Goal: Contribute content: Add original content to the website for others to see

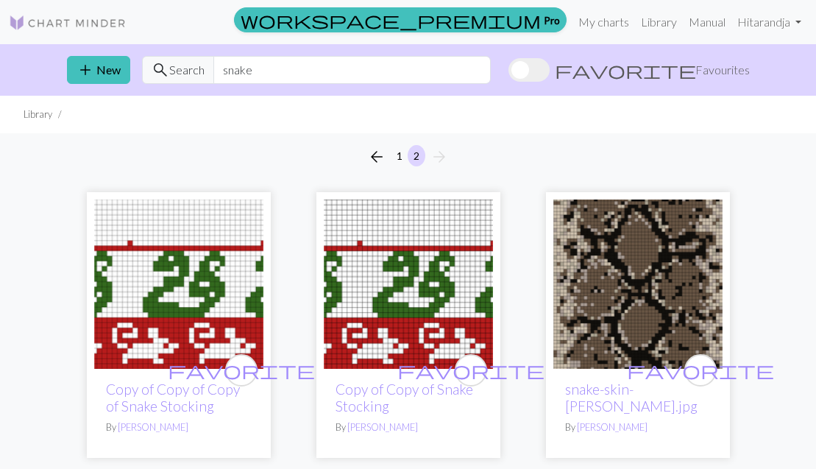
click at [401, 152] on button "1" at bounding box center [400, 155] width 18 height 21
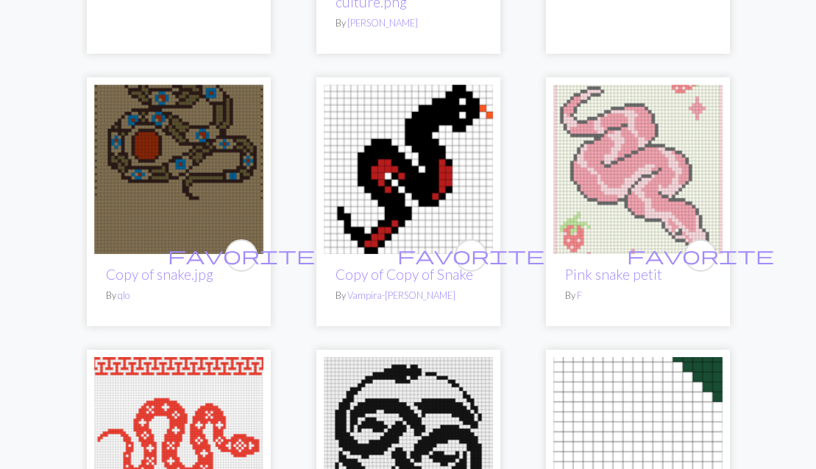
scroll to position [778, 0]
click at [211, 183] on img at bounding box center [178, 169] width 169 height 169
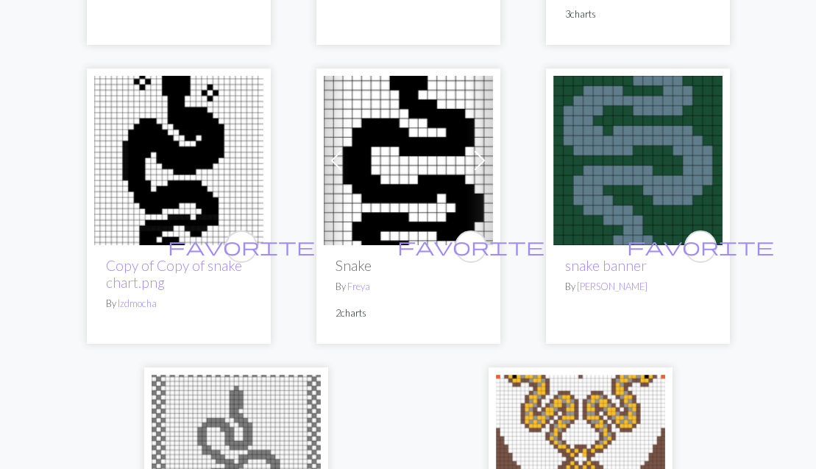
scroll to position [4720, 0]
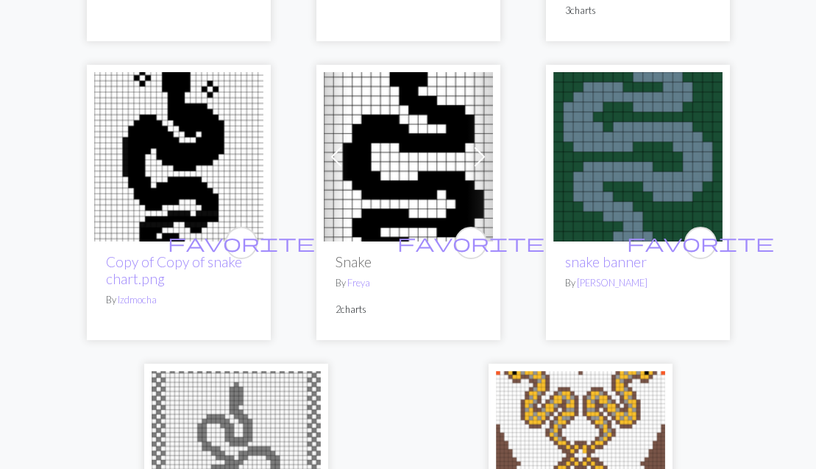
click at [177, 163] on img at bounding box center [178, 156] width 169 height 169
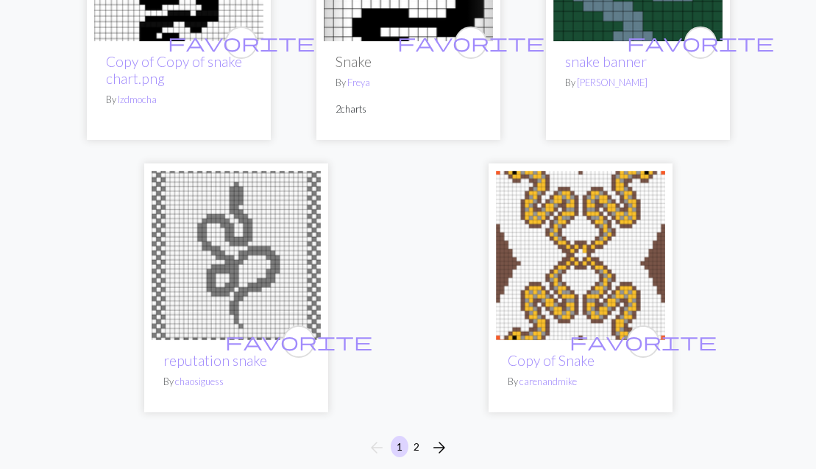
scroll to position [4932, 0]
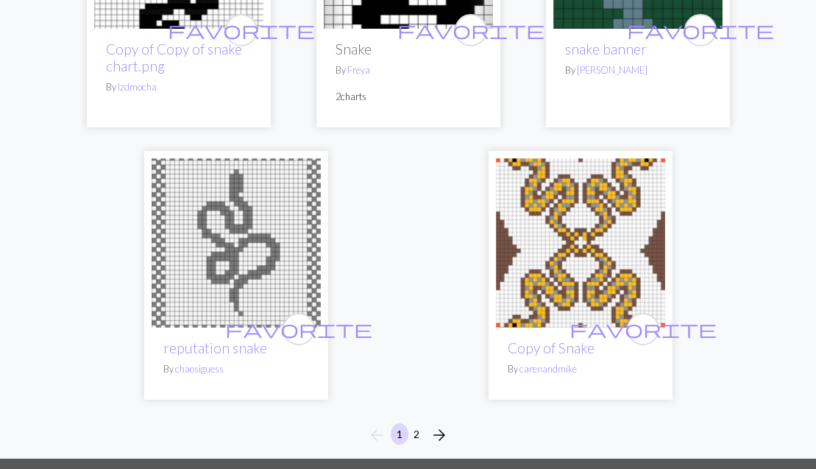
click at [421, 423] on button "2" at bounding box center [416, 433] width 18 height 21
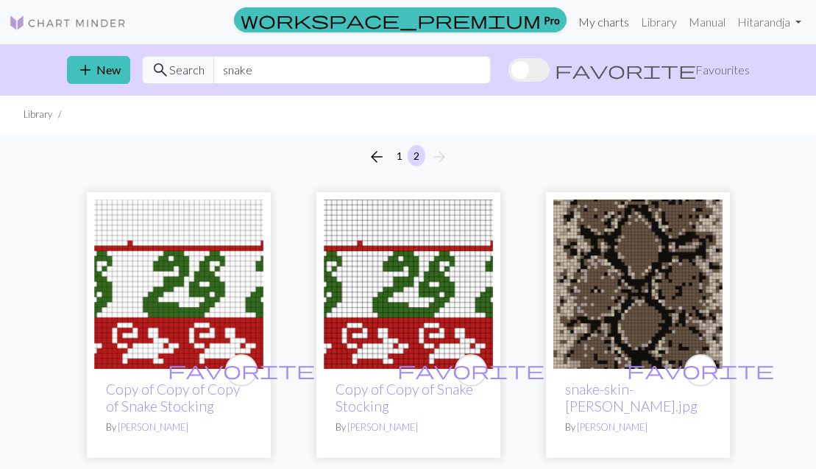
click at [600, 19] on link "My charts" at bounding box center [603, 21] width 63 height 29
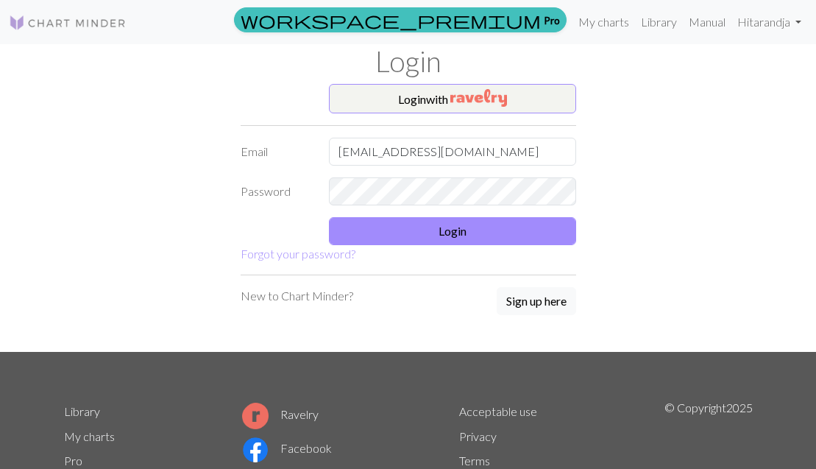
click at [483, 149] on input "[EMAIL_ADDRESS][DOMAIN_NAME]" at bounding box center [452, 152] width 247 height 28
type input "t"
click at [494, 153] on input "[EMAIL_ADDRESS][DOMAIN_NAME]" at bounding box center [452, 152] width 247 height 28
type input "t"
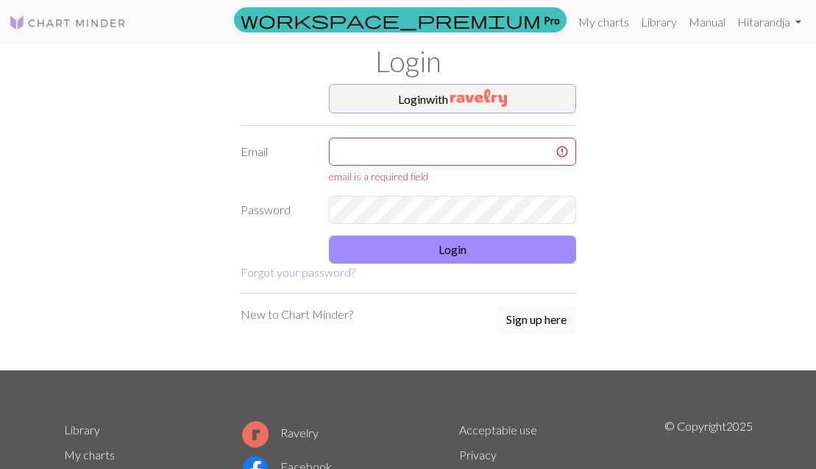
click at [494, 91] on img "button" at bounding box center [478, 98] width 57 height 18
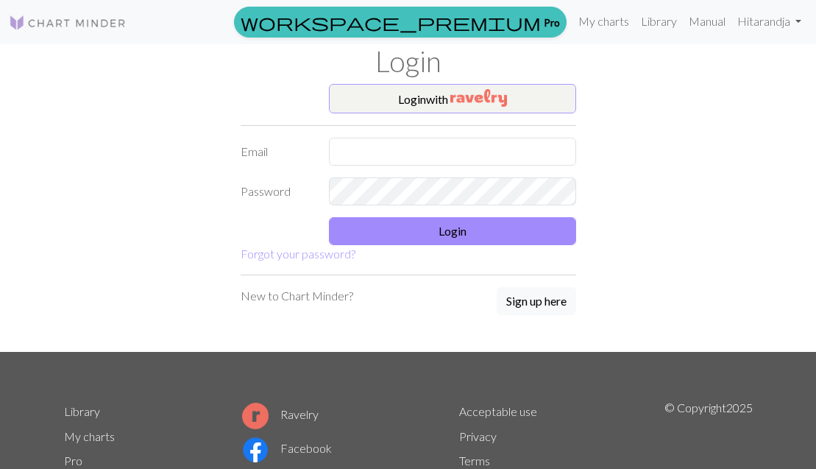
click at [442, 90] on button "Login with" at bounding box center [452, 98] width 247 height 29
click at [604, 20] on link "My charts" at bounding box center [603, 21] width 63 height 29
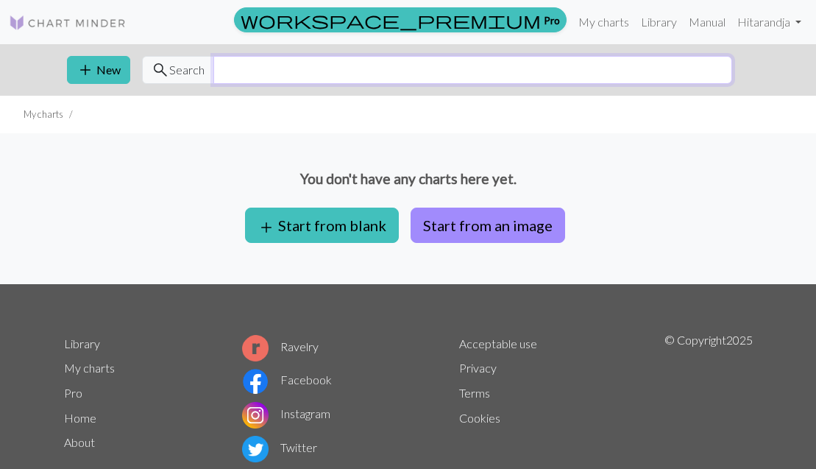
click at [380, 66] on input "text" at bounding box center [472, 70] width 519 height 28
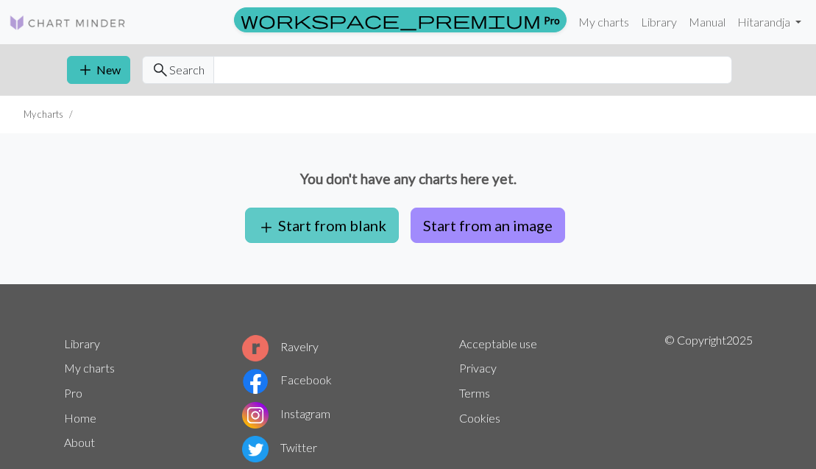
click at [325, 217] on button "add Start from blank" at bounding box center [322, 224] width 154 height 35
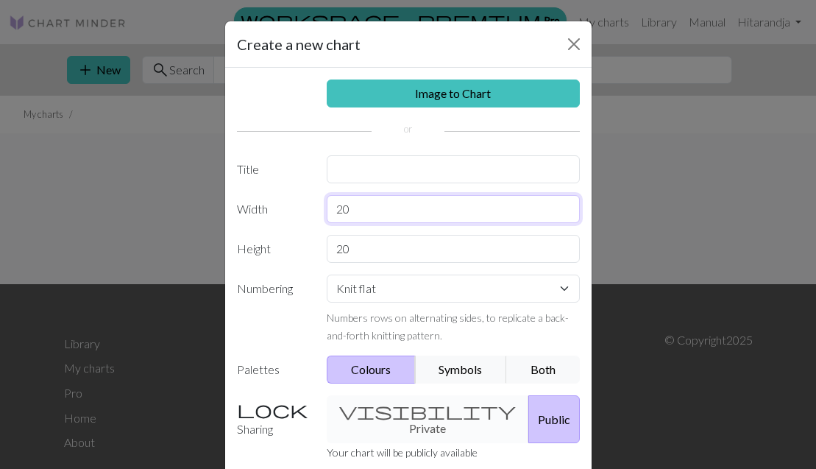
click at [373, 210] on input "20" at bounding box center [453, 209] width 253 height 28
click at [400, 166] on input "text" at bounding box center [453, 169] width 253 height 28
type input "snake"
click at [381, 209] on input "20" at bounding box center [453, 209] width 253 height 28
type input "2"
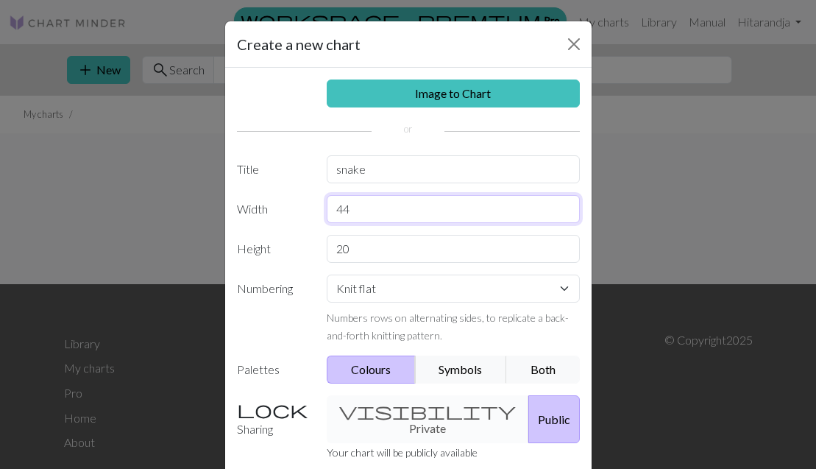
type input "44"
click at [372, 249] on input "20" at bounding box center [453, 249] width 253 height 28
type input "2"
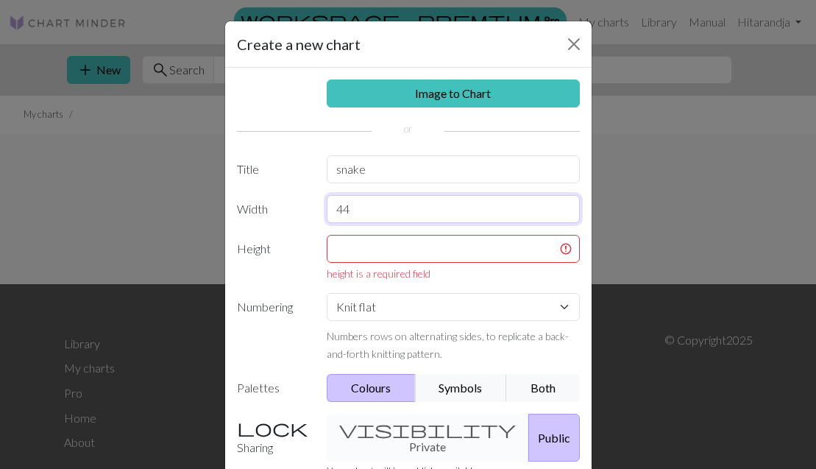
click at [384, 208] on input "44" at bounding box center [453, 209] width 253 height 28
type input "4"
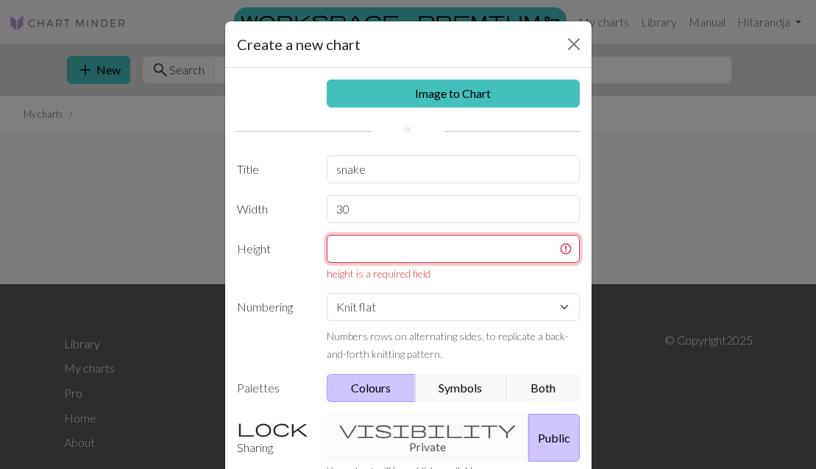
click at [366, 251] on input "text" at bounding box center [453, 249] width 253 height 28
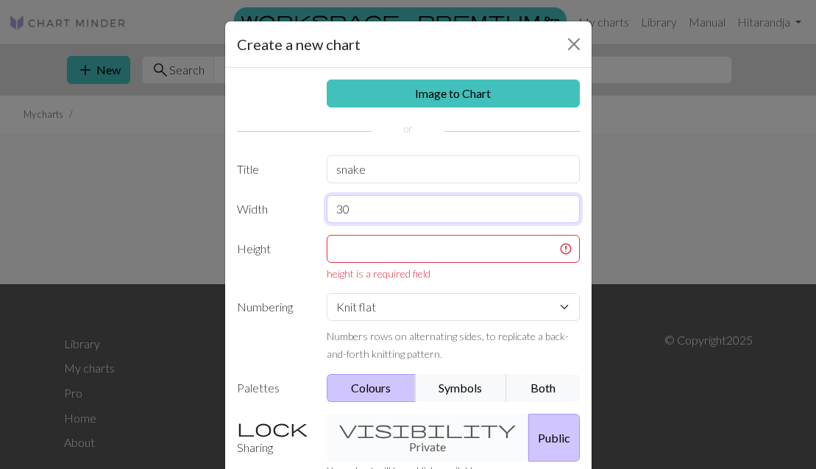
click at [364, 216] on input "30" at bounding box center [453, 209] width 253 height 28
type input "3"
type input "40"
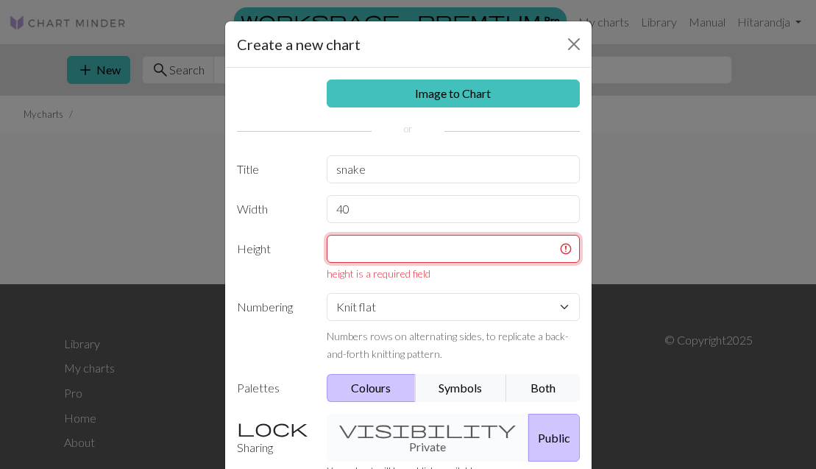
click at [344, 253] on input "text" at bounding box center [453, 249] width 253 height 28
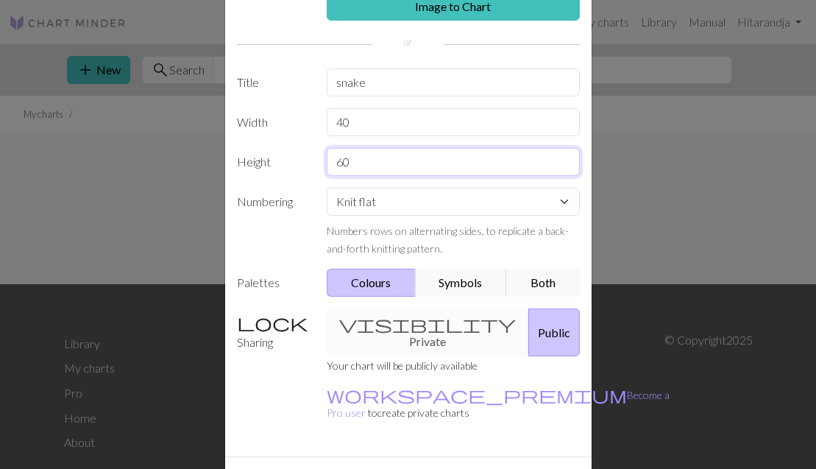
scroll to position [99, 0]
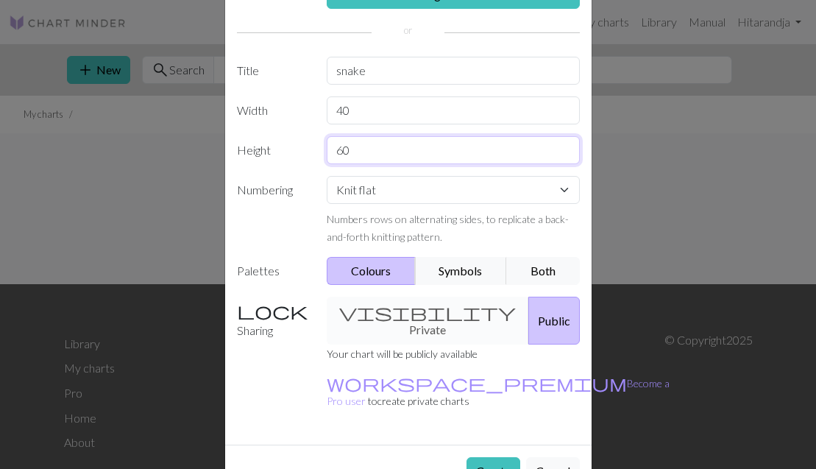
type input "60"
click at [399, 271] on button "Colours" at bounding box center [371, 271] width 89 height 28
click at [488, 457] on button "Create" at bounding box center [493, 471] width 54 height 28
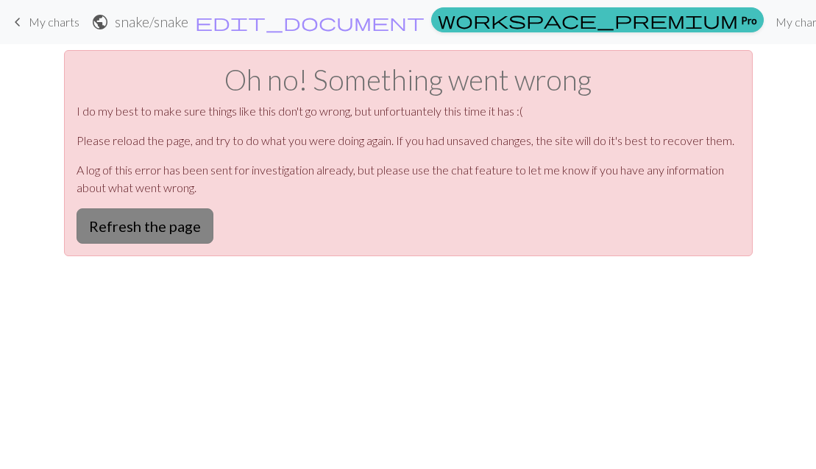
click at [134, 218] on button "Refresh the page" at bounding box center [144, 225] width 137 height 35
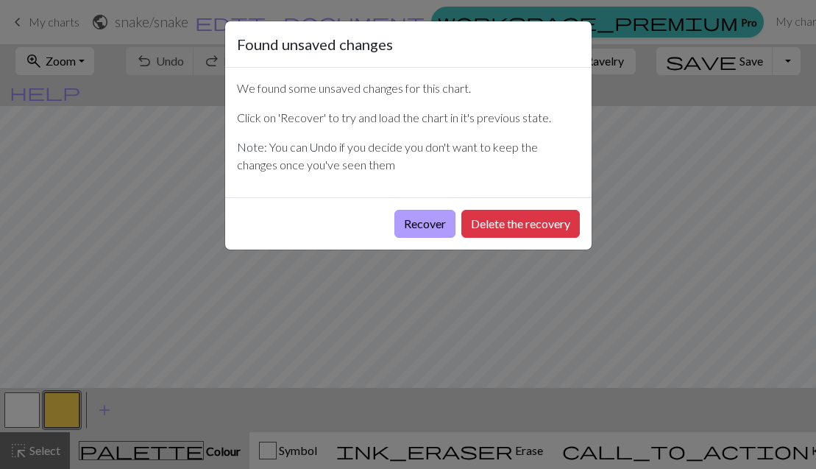
click at [427, 221] on button "Recover" at bounding box center [424, 224] width 61 height 28
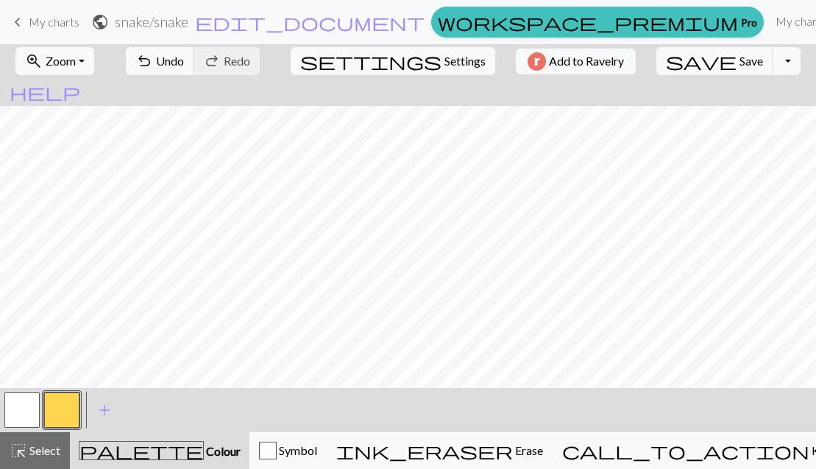
click at [55, 405] on button "button" at bounding box center [61, 409] width 35 height 35
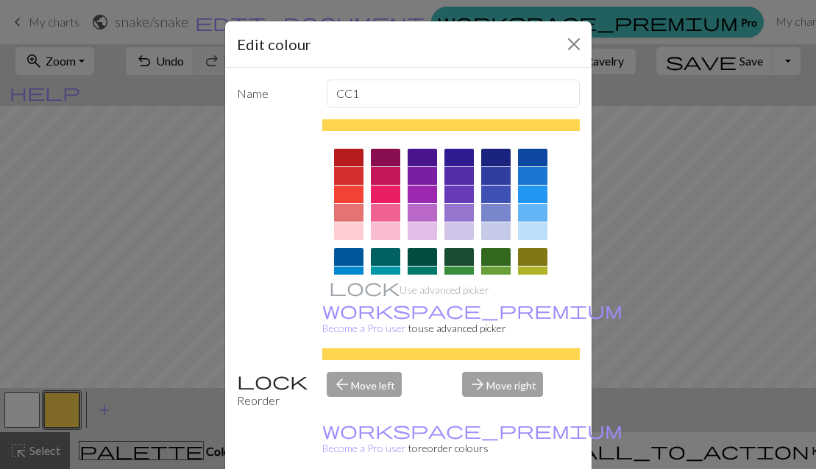
click at [421, 254] on div at bounding box center [421, 257] width 29 height 18
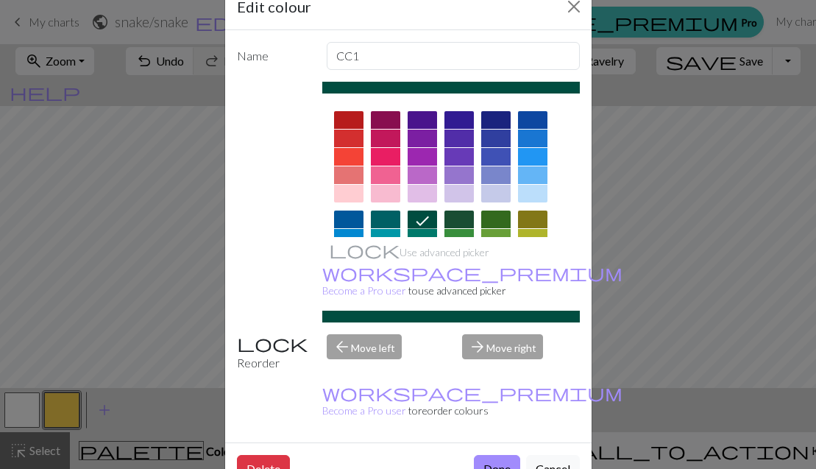
scroll to position [37, 0]
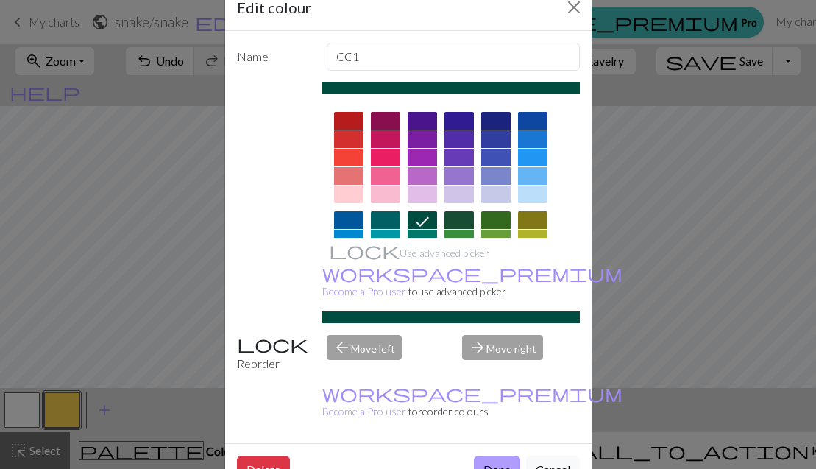
click at [496, 455] on button "Done" at bounding box center [497, 469] width 46 height 28
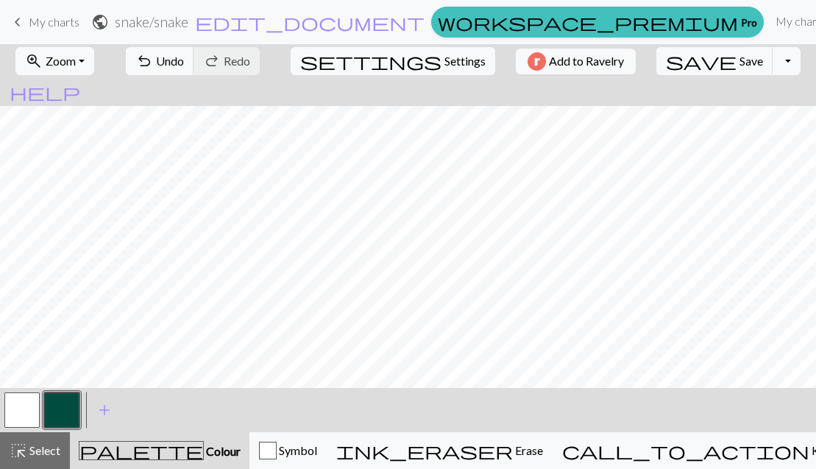
scroll to position [559, 4]
click at [14, 407] on button "button" at bounding box center [21, 409] width 35 height 35
click at [31, 405] on button "button" at bounding box center [21, 409] width 35 height 35
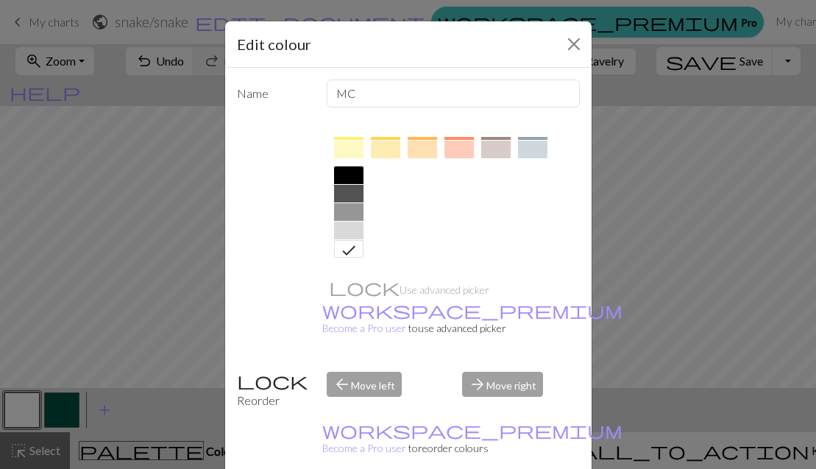
scroll to position [280, 0]
click at [346, 249] on icon at bounding box center [349, 250] width 18 height 18
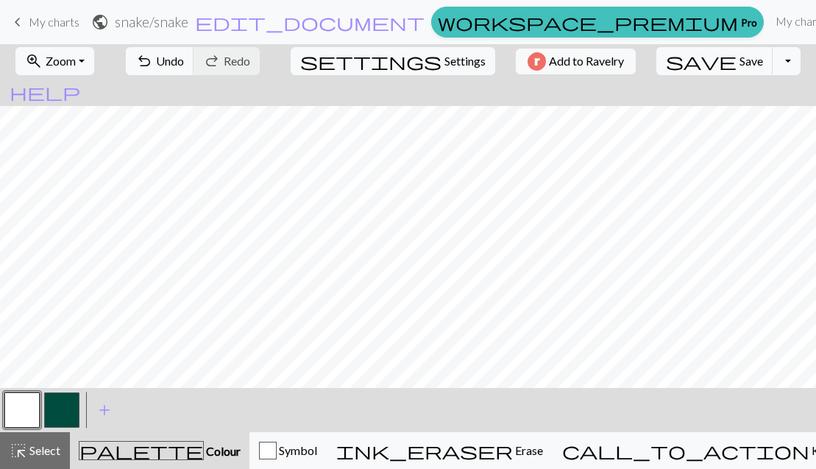
click at [60, 410] on button "button" at bounding box center [61, 409] width 35 height 35
click at [21, 406] on button "button" at bounding box center [21, 409] width 35 height 35
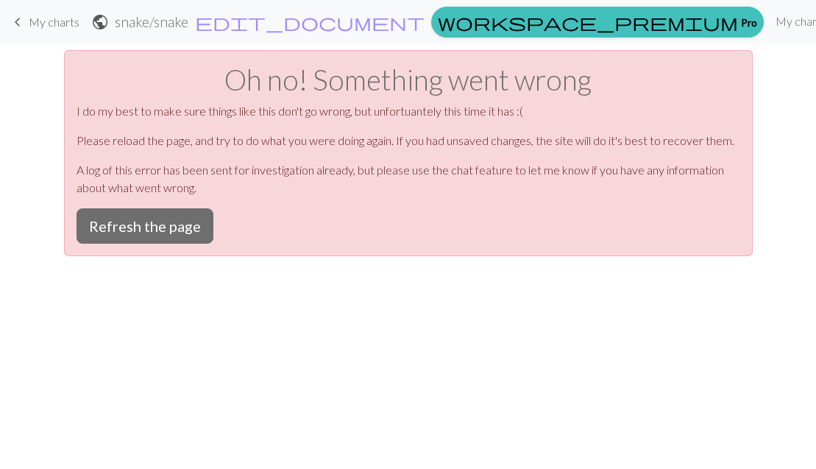
scroll to position [0, 0]
click at [105, 227] on button "Refresh the page" at bounding box center [144, 225] width 137 height 35
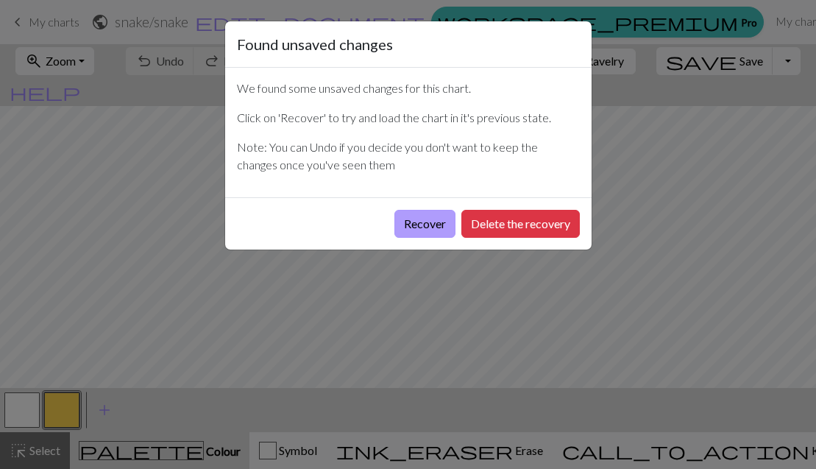
click at [415, 224] on button "Recover" at bounding box center [424, 224] width 61 height 28
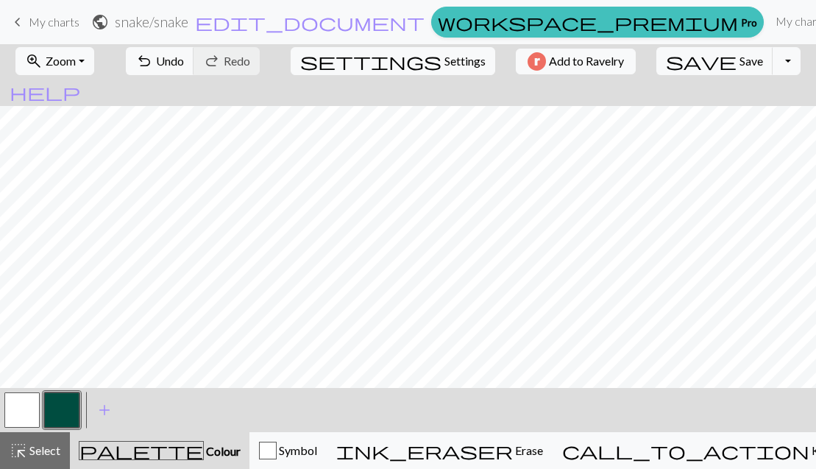
scroll to position [558, 0]
